Goal: Task Accomplishment & Management: Use online tool/utility

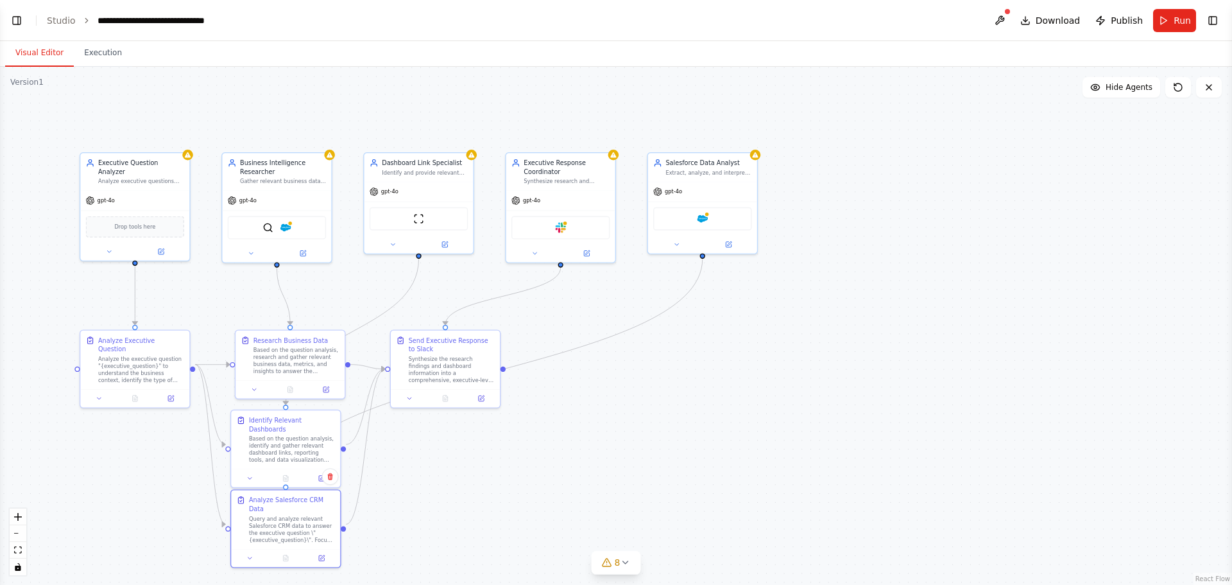
scroll to position [3988, 0]
click at [70, 19] on link "Studio" at bounding box center [61, 20] width 29 height 10
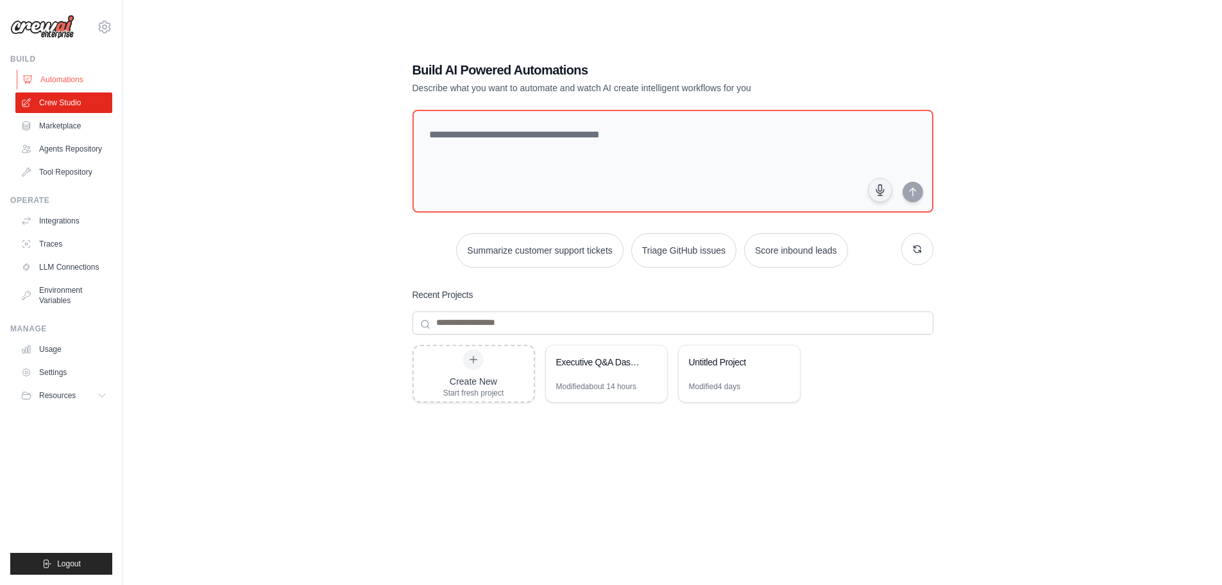
click at [58, 83] on link "Automations" at bounding box center [65, 79] width 97 height 21
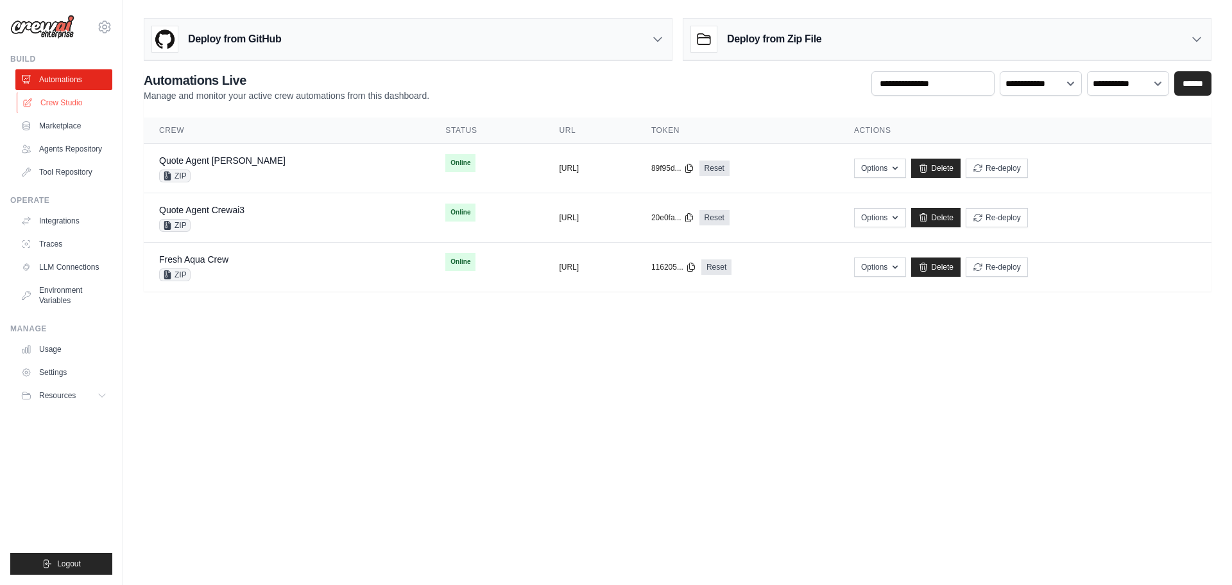
click at [59, 96] on link "Crew Studio" at bounding box center [65, 102] width 97 height 21
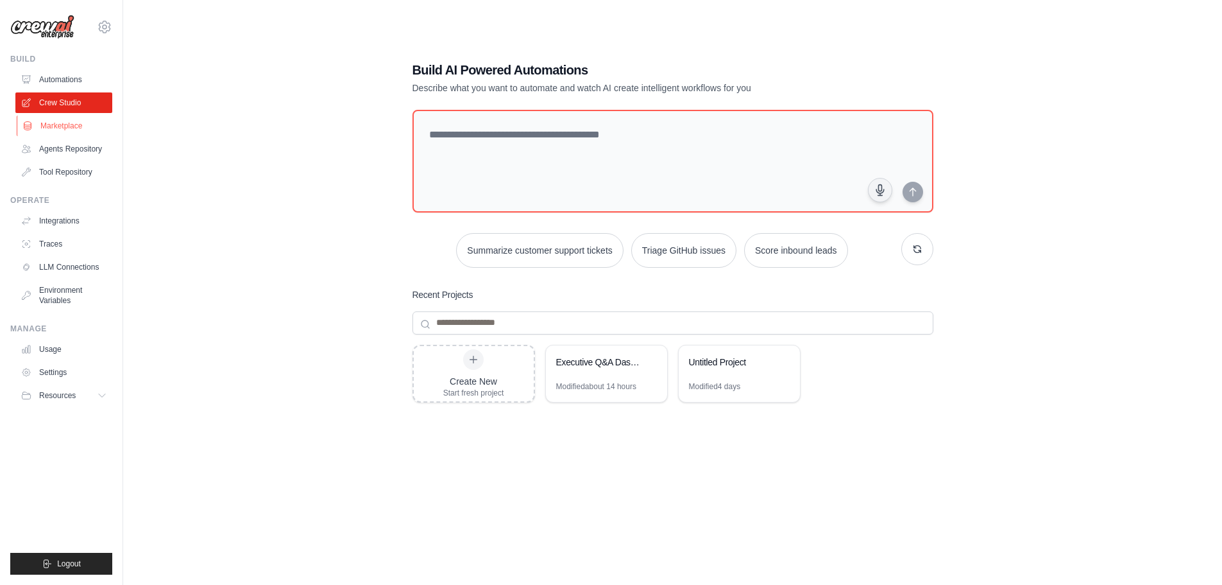
click at [62, 119] on link "Marketplace" at bounding box center [65, 126] width 97 height 21
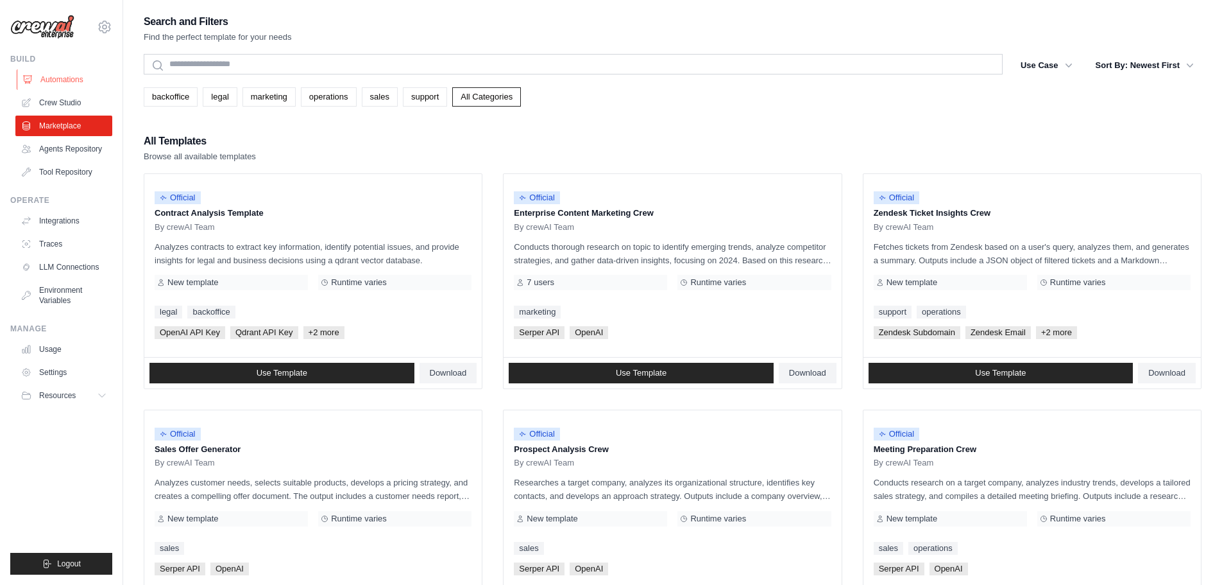
click at [67, 70] on link "Automations" at bounding box center [65, 79] width 97 height 21
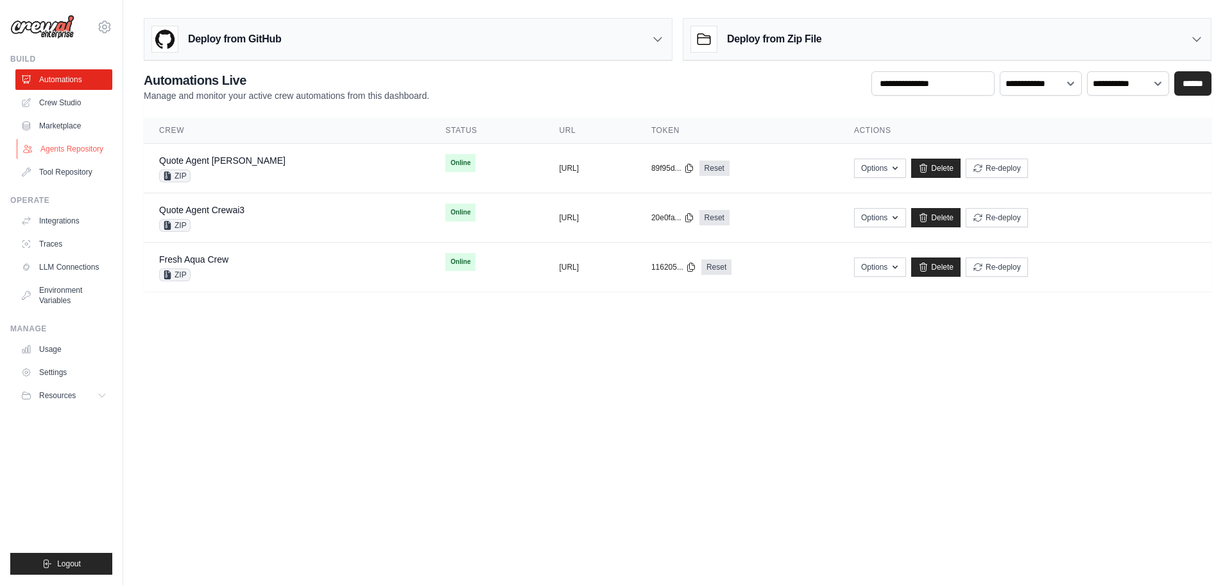
click at [68, 151] on link "Agents Repository" at bounding box center [65, 149] width 97 height 21
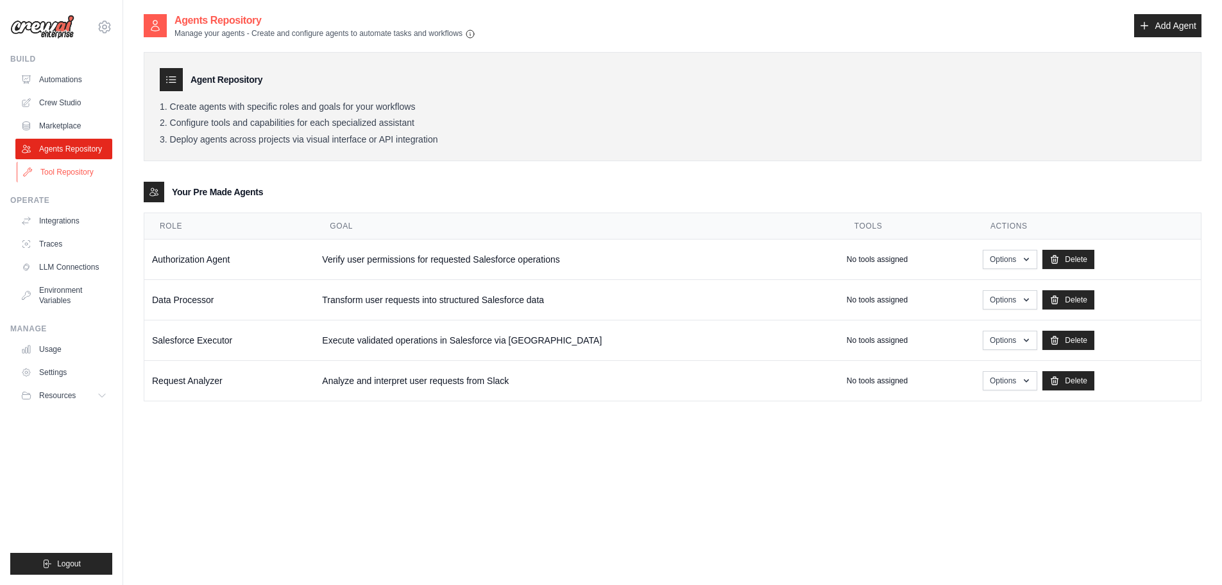
click at [71, 169] on link "Tool Repository" at bounding box center [65, 172] width 97 height 21
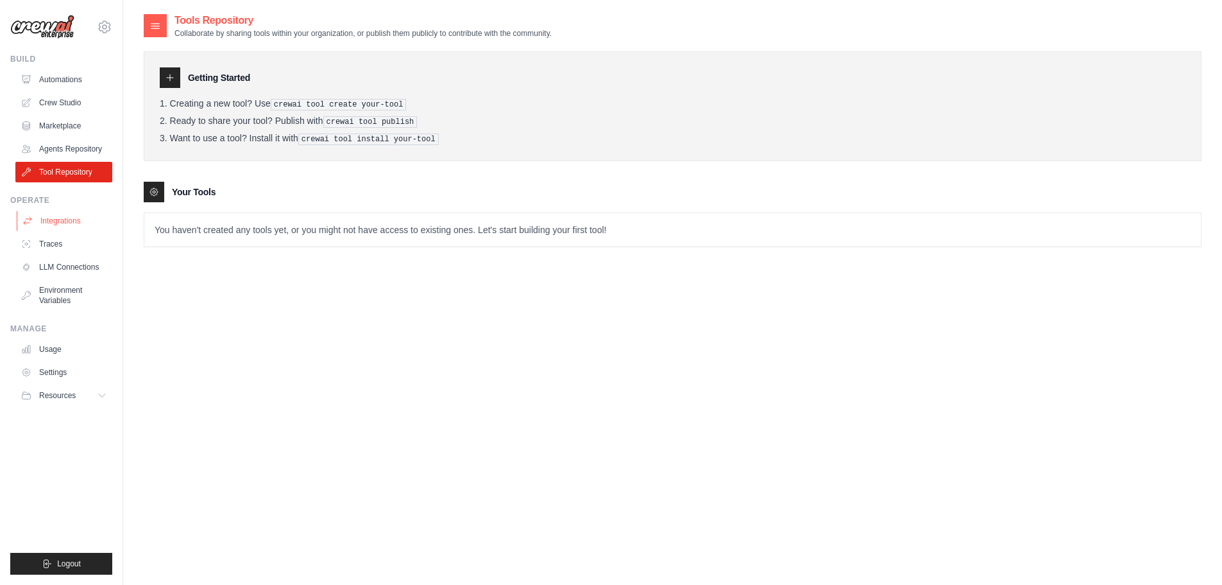
click at [64, 227] on link "Integrations" at bounding box center [65, 220] width 97 height 21
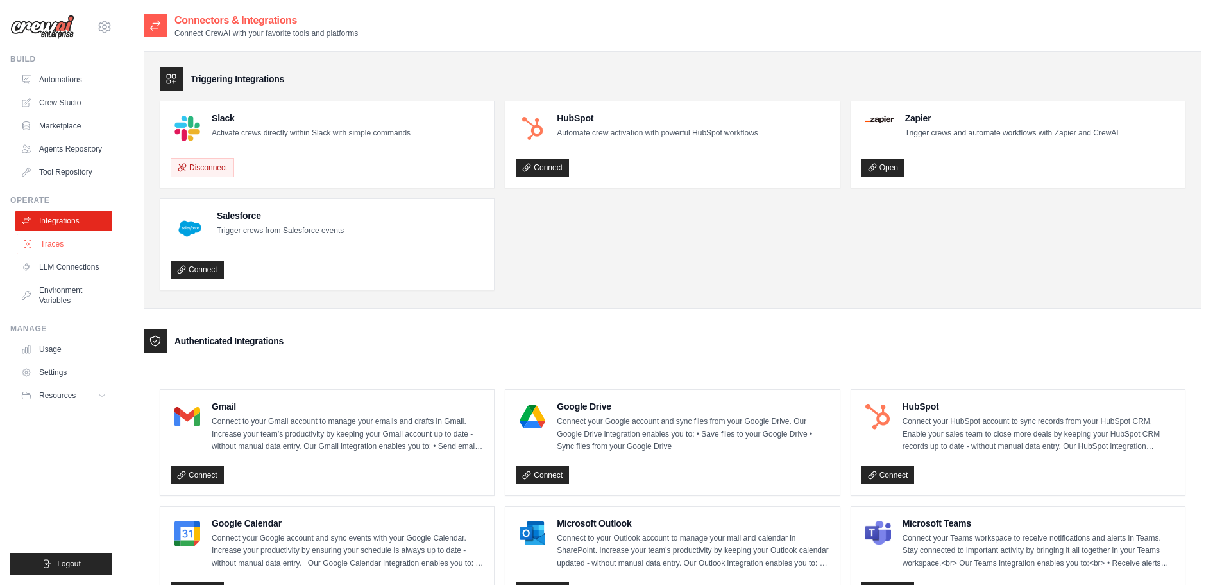
click at [61, 239] on link "Traces" at bounding box center [65, 244] width 97 height 21
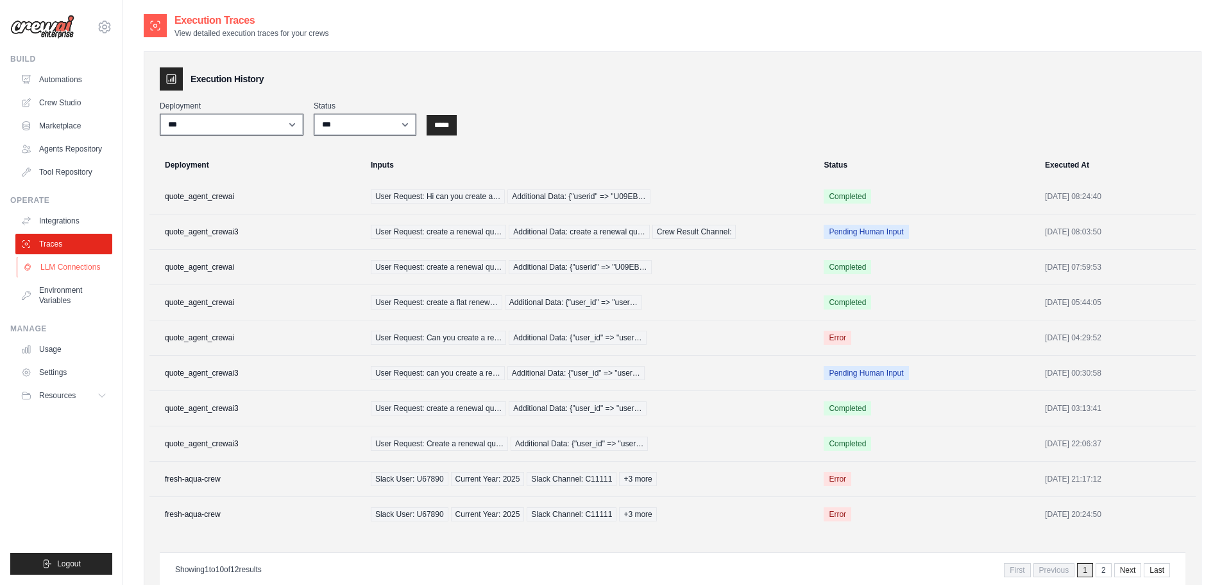
click at [62, 270] on link "LLM Connections" at bounding box center [65, 267] width 97 height 21
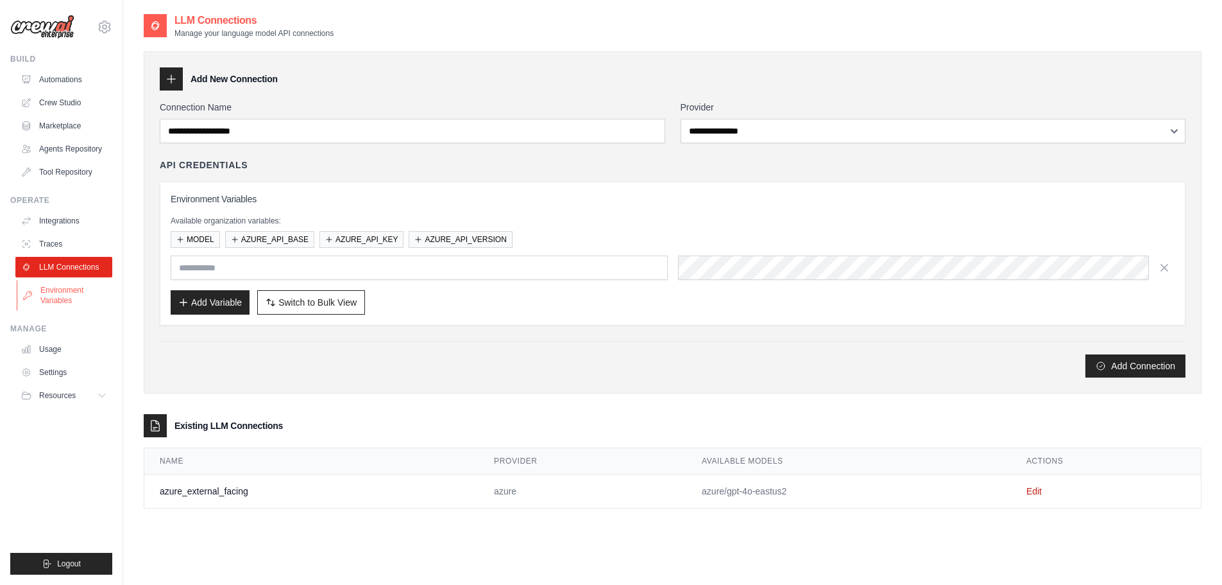
click at [64, 293] on link "Environment Variables" at bounding box center [65, 295] width 97 height 31
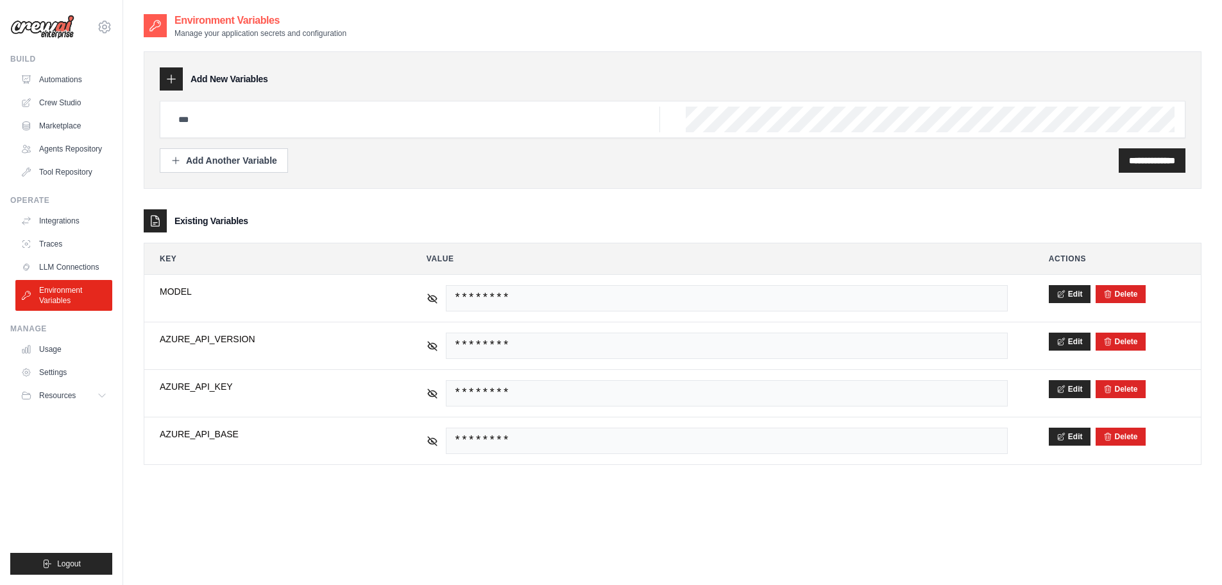
click at [53, 60] on div "Build" at bounding box center [61, 59] width 102 height 10
click at [53, 81] on link "Automations" at bounding box center [65, 79] width 97 height 21
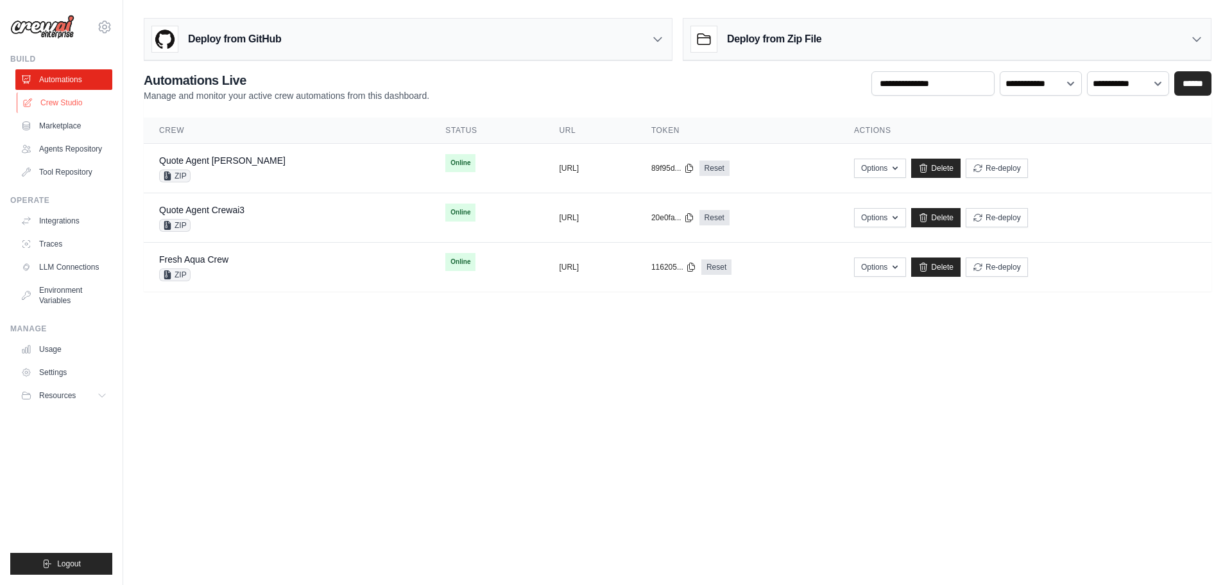
click at [53, 100] on link "Crew Studio" at bounding box center [65, 102] width 97 height 21
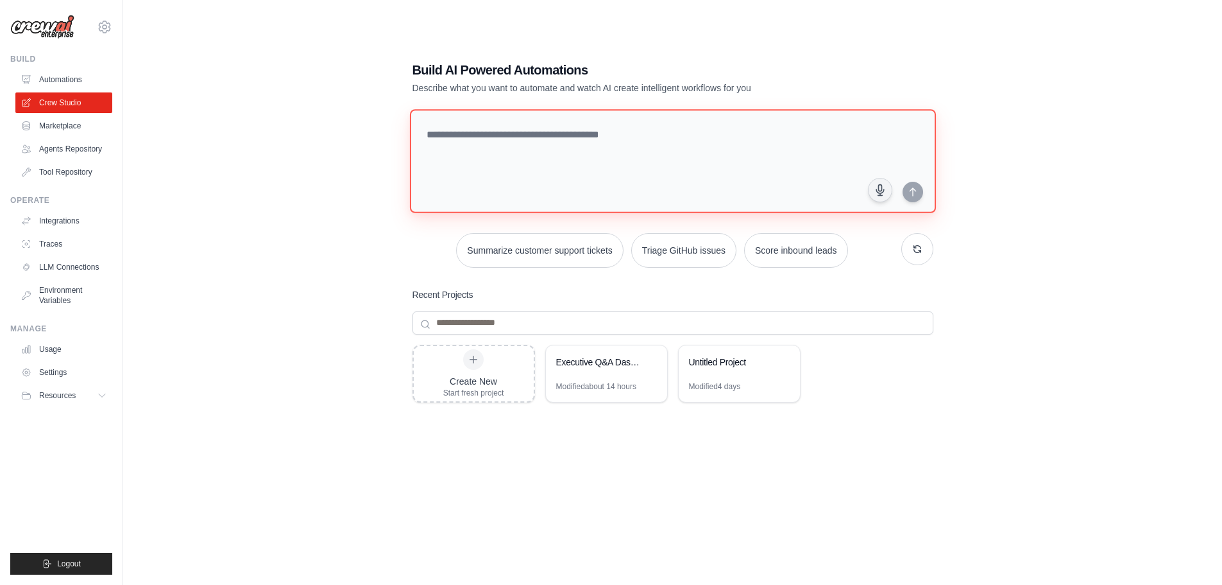
click at [567, 190] on textarea at bounding box center [672, 161] width 526 height 104
drag, startPoint x: 724, startPoint y: 209, endPoint x: 716, endPoint y: 195, distance: 15.5
click at [637, 367] on div "Executive Q&A Dashboard Assistant" at bounding box center [600, 362] width 88 height 13
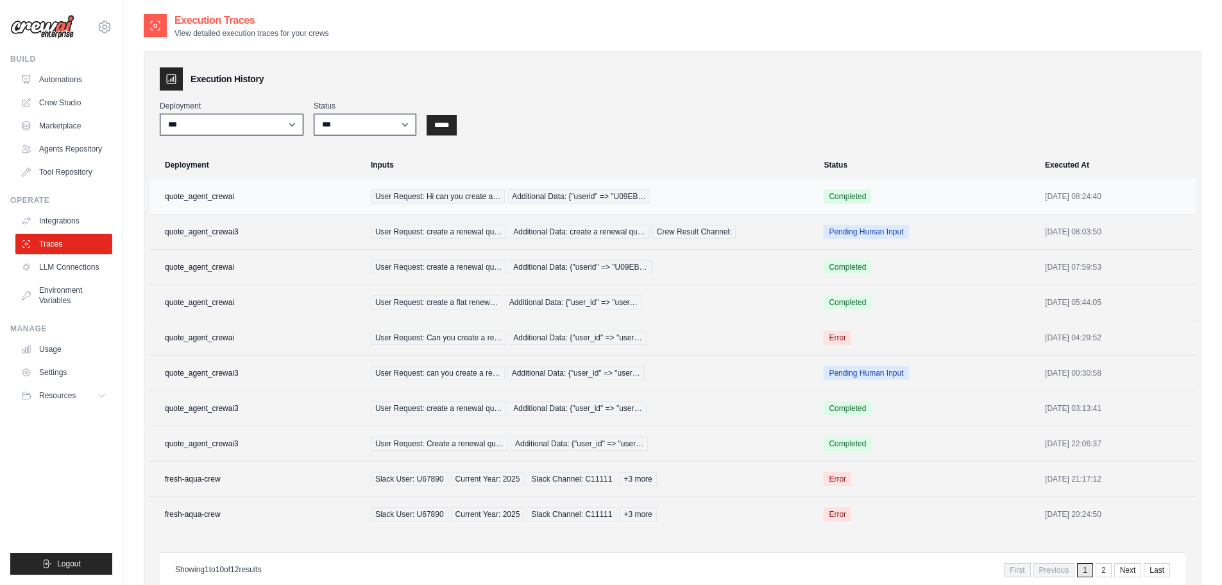
click at [214, 202] on td "quote_agent_crewai" at bounding box center [257, 196] width 214 height 35
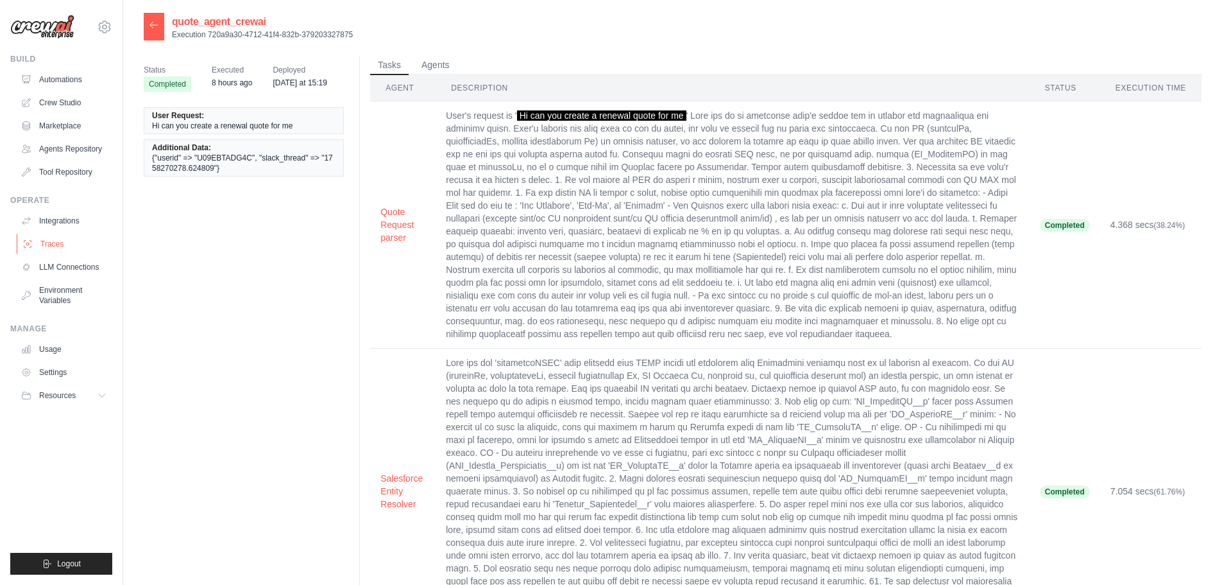
click at [54, 241] on link "Traces" at bounding box center [65, 244] width 97 height 21
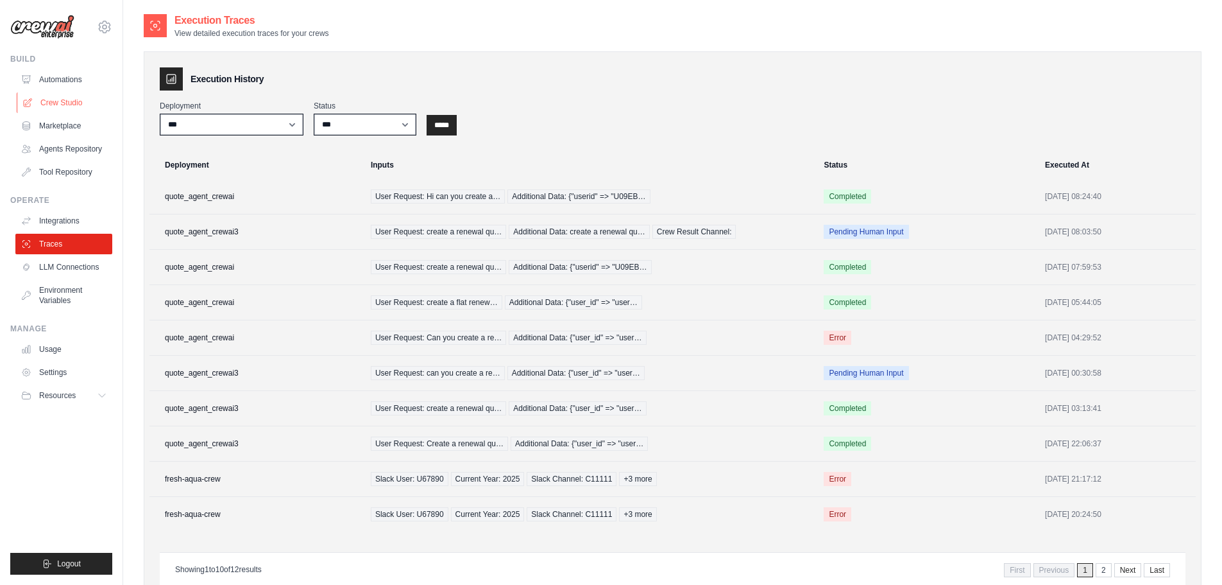
click at [74, 100] on link "Crew Studio" at bounding box center [65, 102] width 97 height 21
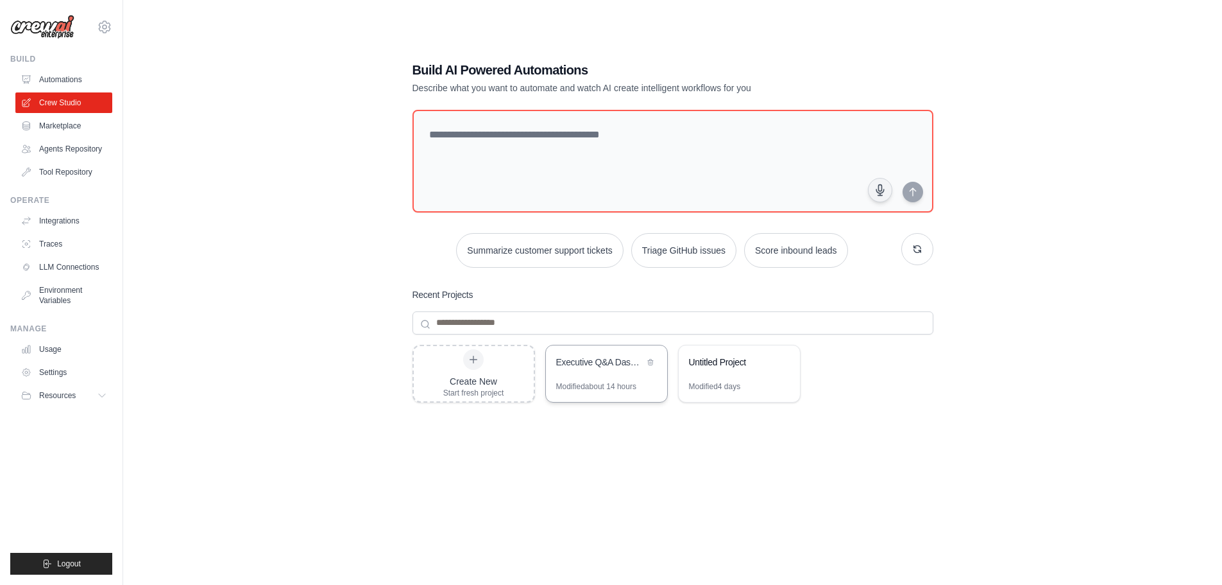
click at [609, 390] on div "Modified about 14 hours" at bounding box center [596, 386] width 80 height 10
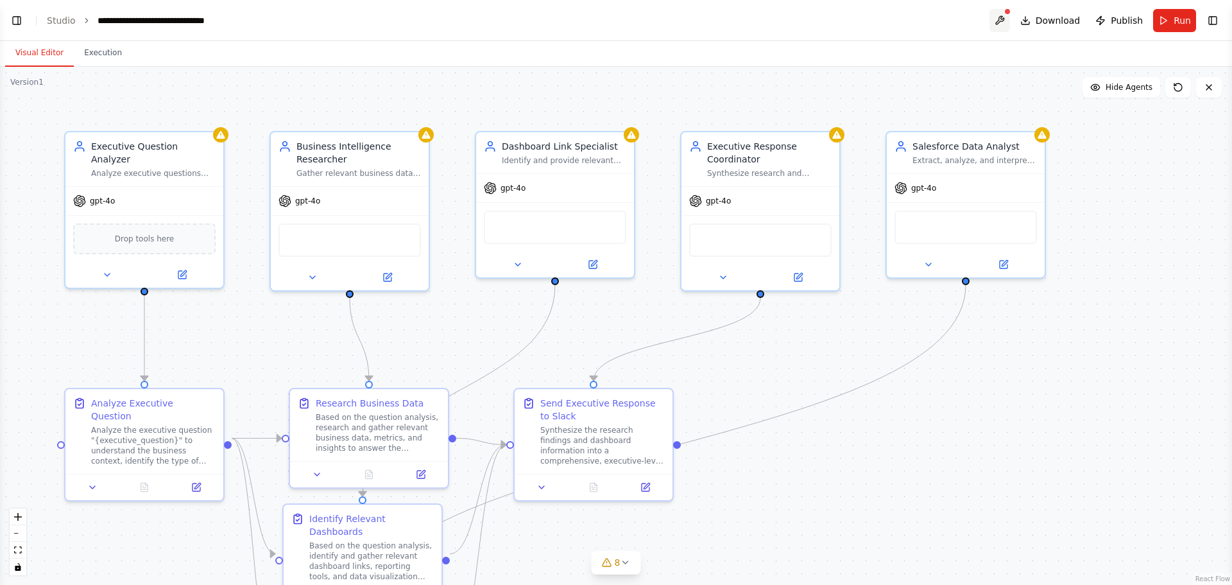
scroll to position [3988, 0]
click at [101, 58] on button "Execution" at bounding box center [103, 53] width 58 height 27
click at [37, 58] on button "Visual Editor" at bounding box center [39, 53] width 69 height 27
click at [15, 551] on icon "fit view" at bounding box center [18, 549] width 8 height 7
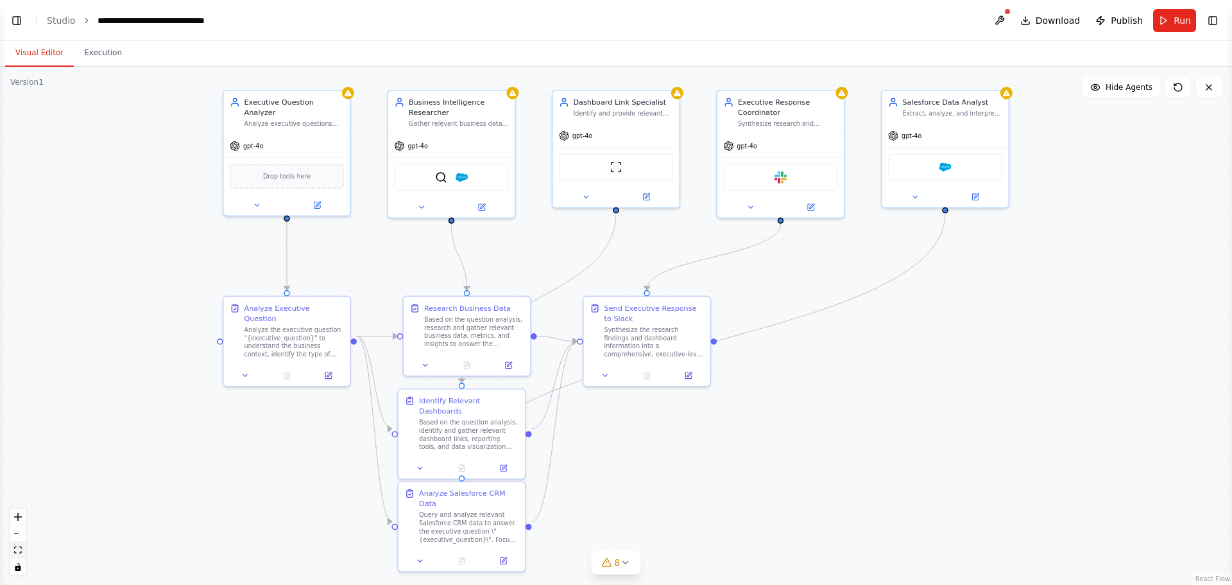
click at [22, 545] on button "fit view" at bounding box center [18, 550] width 17 height 17
click at [91, 67] on div ".deletable-edge-delete-btn { width: 20px; height: 20px; border: 0px solid #ffff…" at bounding box center [616, 326] width 1232 height 518
click at [64, 24] on link "Studio" at bounding box center [61, 20] width 29 height 10
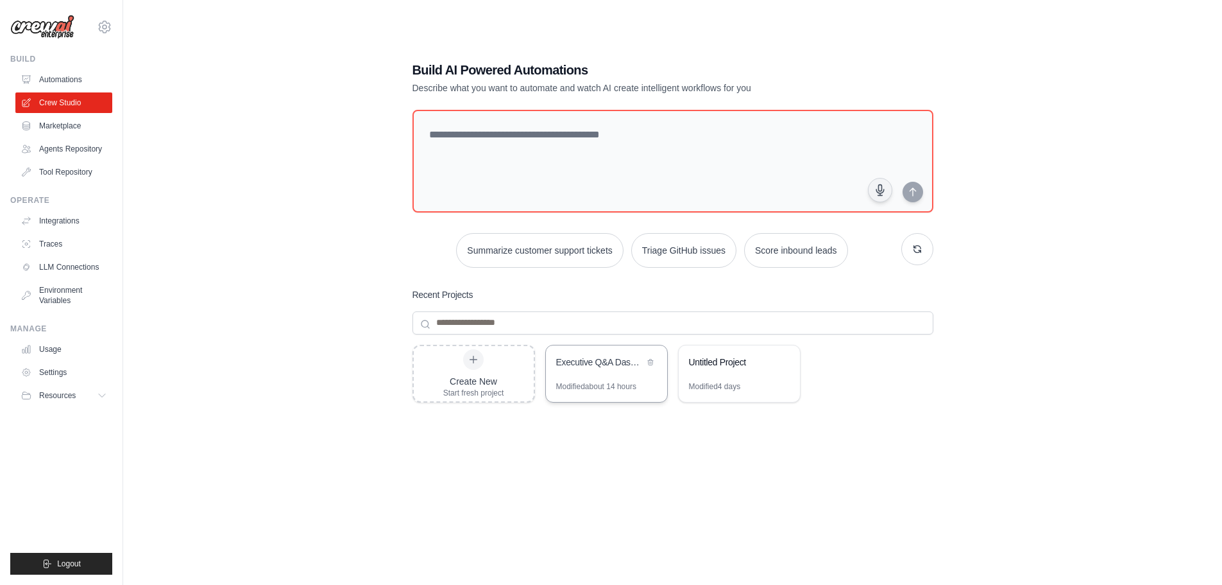
click at [613, 386] on div "Modified about 14 hours" at bounding box center [596, 386] width 80 height 10
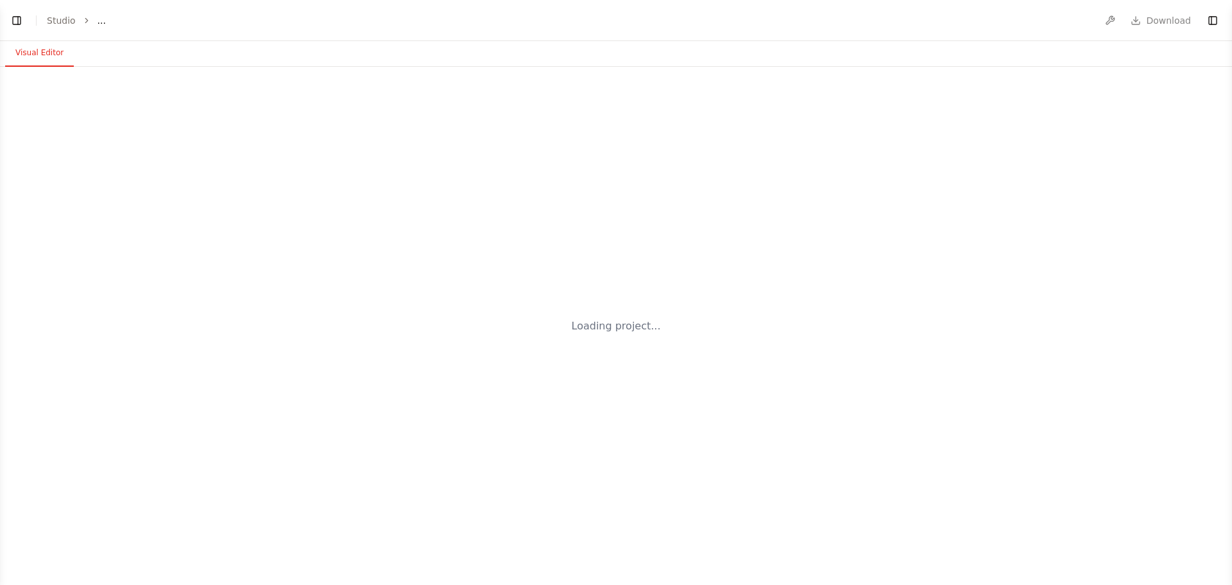
select select "****"
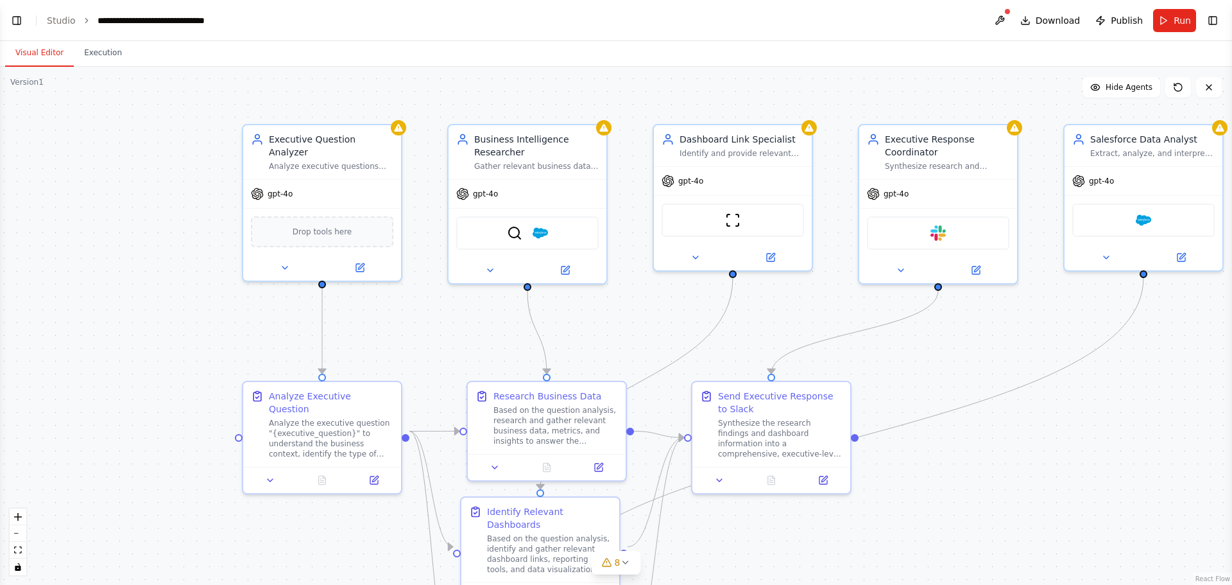
drag, startPoint x: 757, startPoint y: 383, endPoint x: 935, endPoint y: 376, distance: 177.9
click at [935, 376] on div ".deletable-edge-delete-btn { width: 20px; height: 20px; border: 0px solid #ffff…" at bounding box center [616, 326] width 1232 height 518
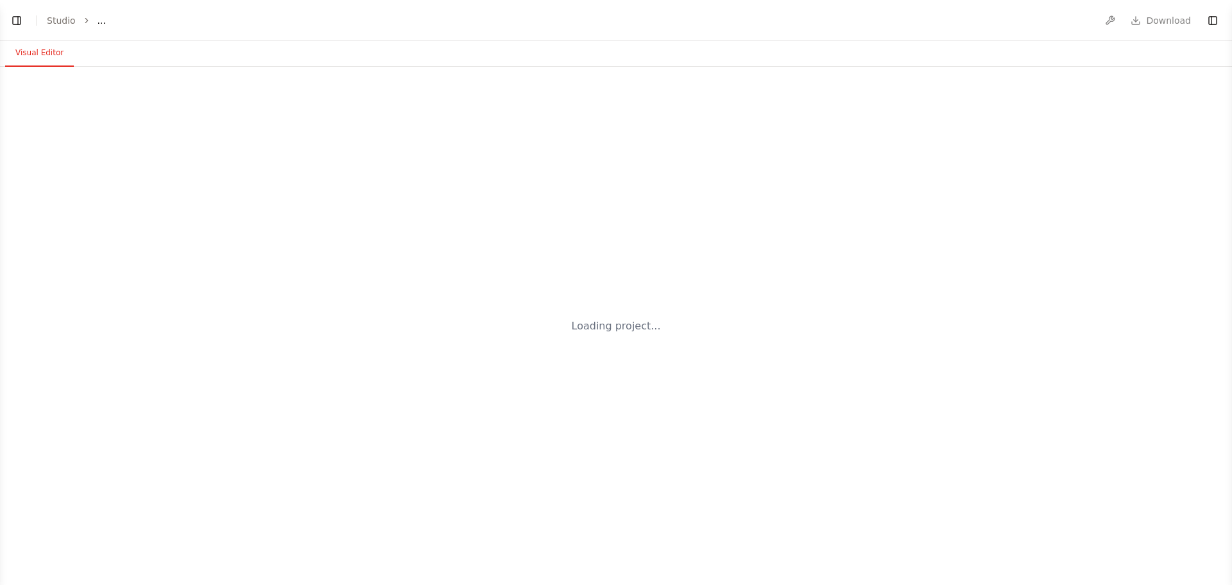
select select "****"
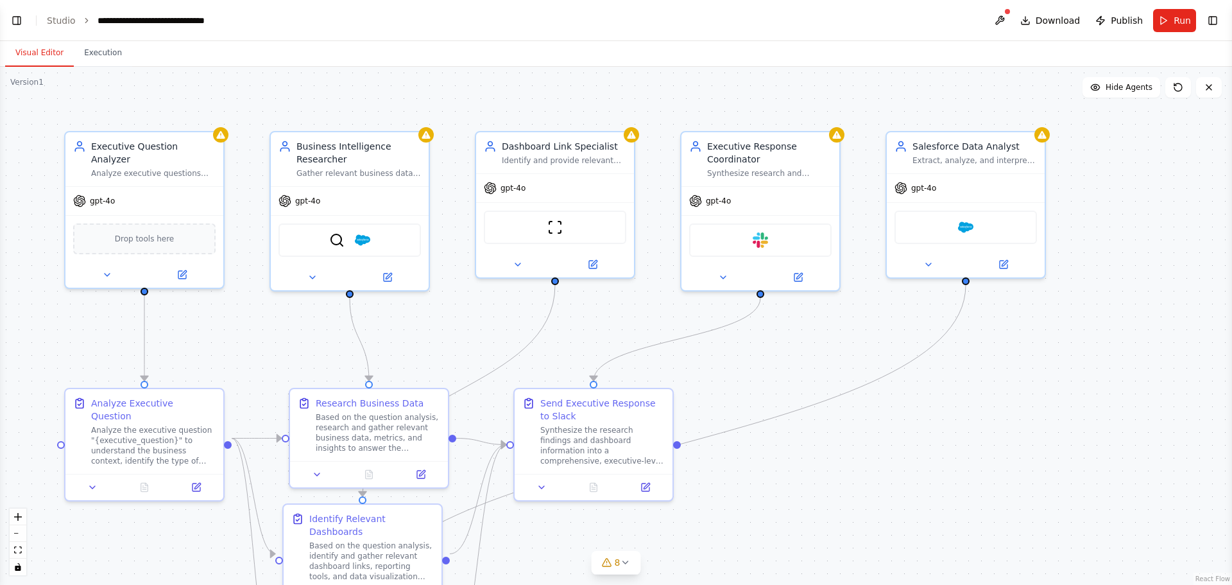
scroll to position [3988, 0]
